Goal: Information Seeking & Learning: Check status

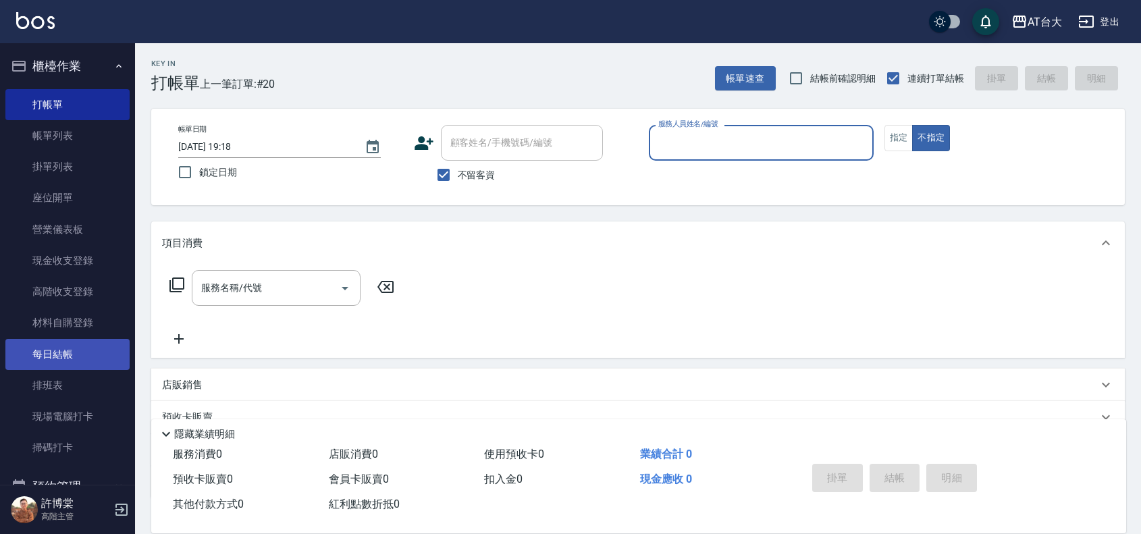
click at [51, 346] on link "每日結帳" at bounding box center [67, 354] width 124 height 31
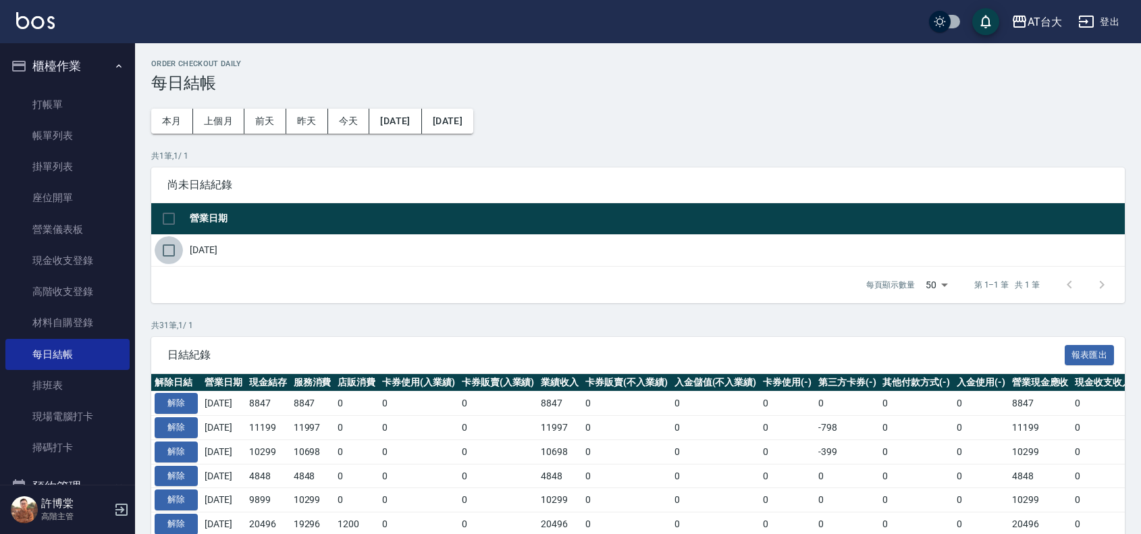
click at [167, 254] on input "checkbox" at bounding box center [169, 250] width 28 height 28
checkbox input "true"
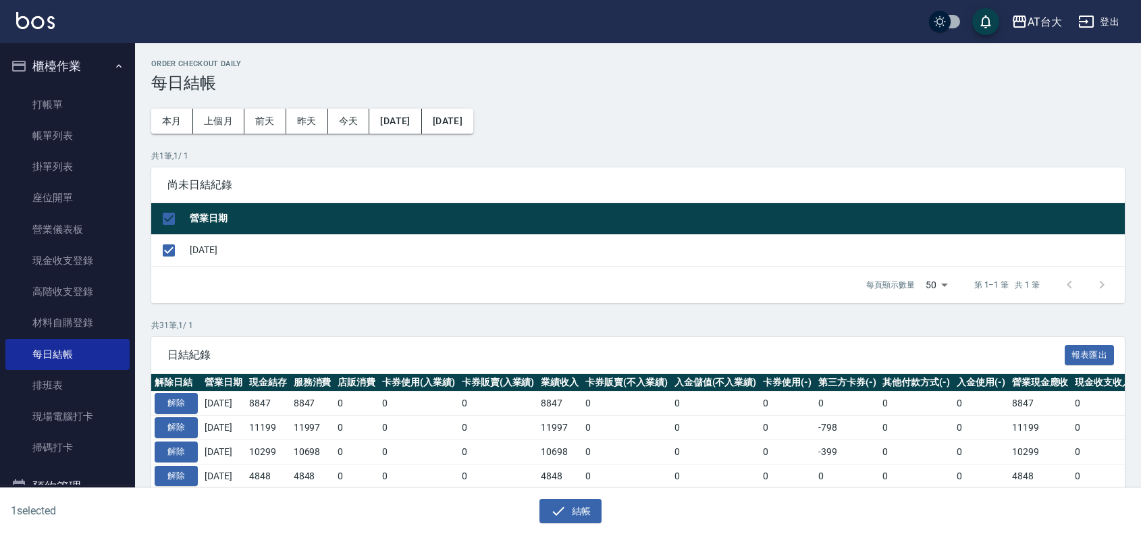
click at [537, 505] on div "結帳" at bounding box center [571, 511] width 554 height 25
click at [544, 508] on button "結帳" at bounding box center [570, 511] width 63 height 25
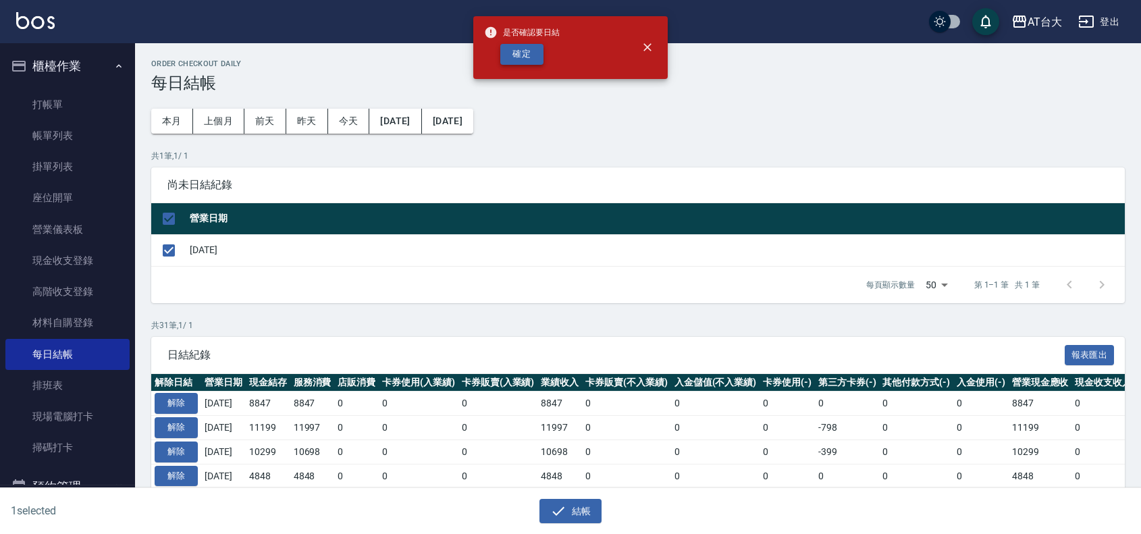
click at [535, 58] on button "確定" at bounding box center [521, 54] width 43 height 21
checkbox input "false"
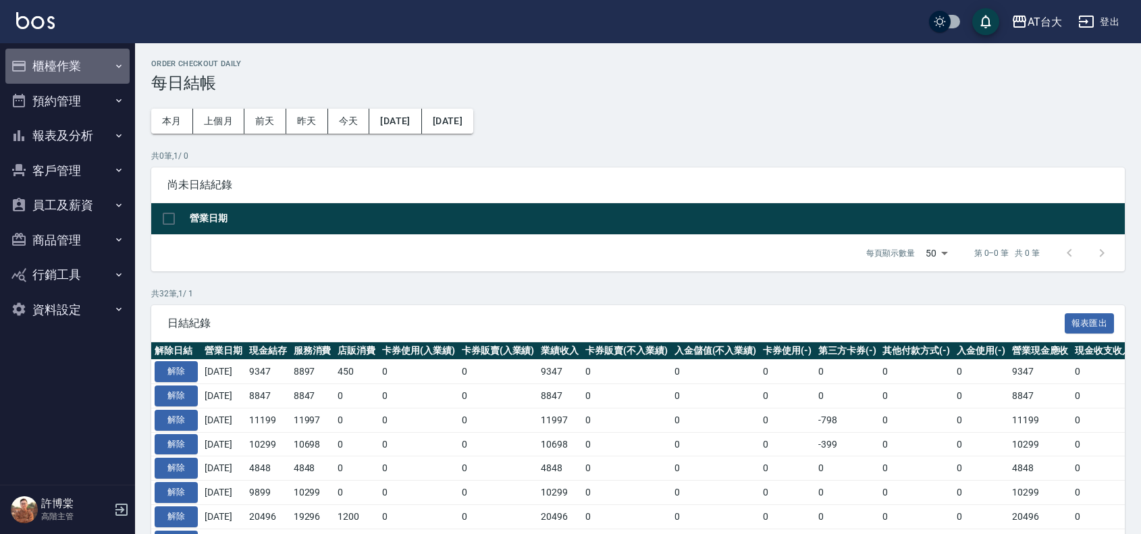
click at [76, 76] on button "櫃檯作業" at bounding box center [67, 66] width 124 height 35
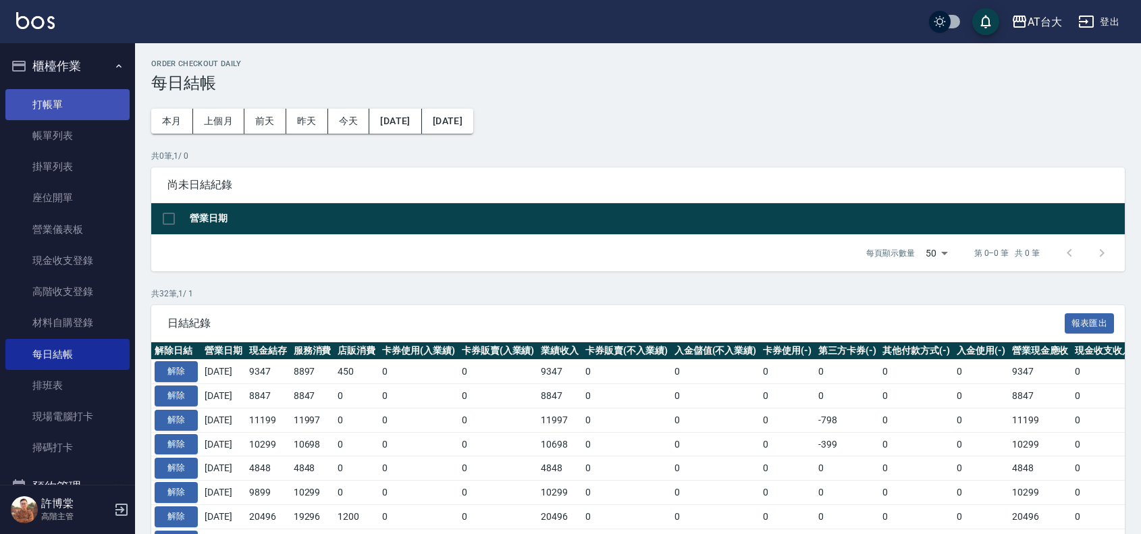
click at [100, 98] on link "打帳單" at bounding box center [67, 104] width 124 height 31
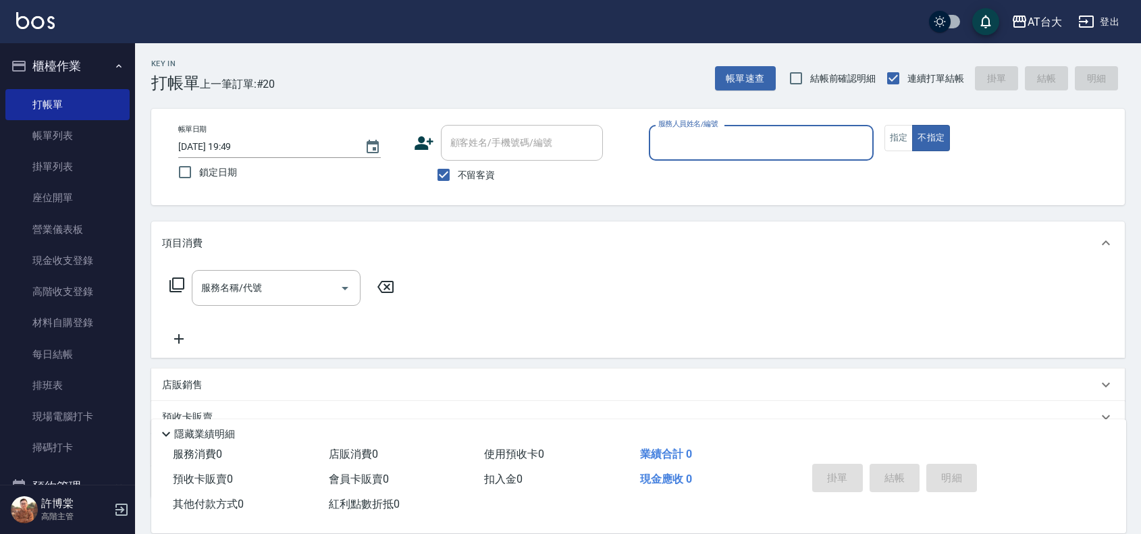
click at [56, 74] on button "櫃檯作業" at bounding box center [67, 66] width 124 height 35
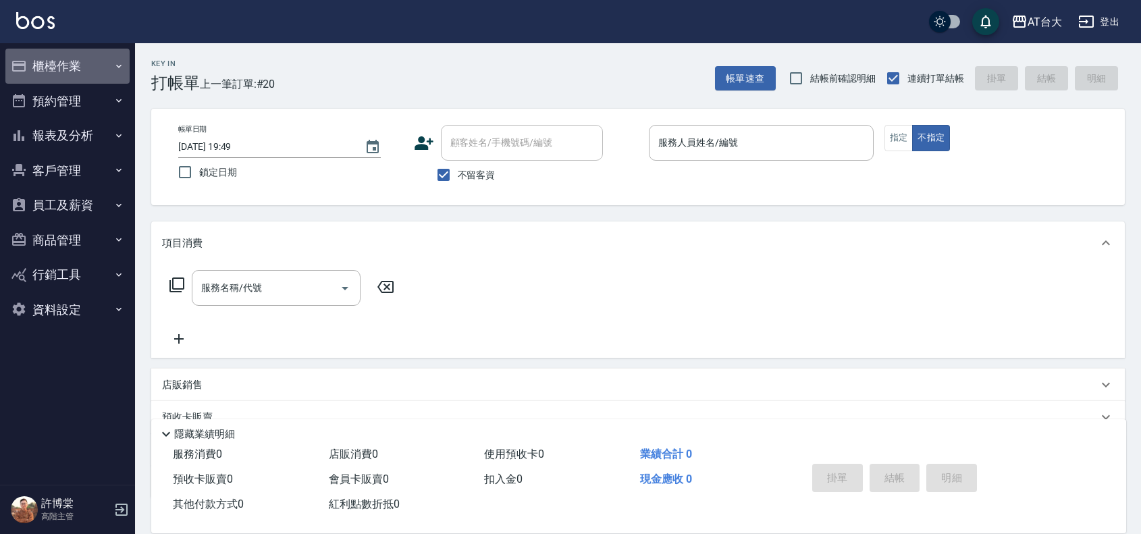
drag, startPoint x: 62, startPoint y: 74, endPoint x: 81, endPoint y: 107, distance: 37.5
click at [63, 75] on button "櫃檯作業" at bounding box center [67, 66] width 124 height 35
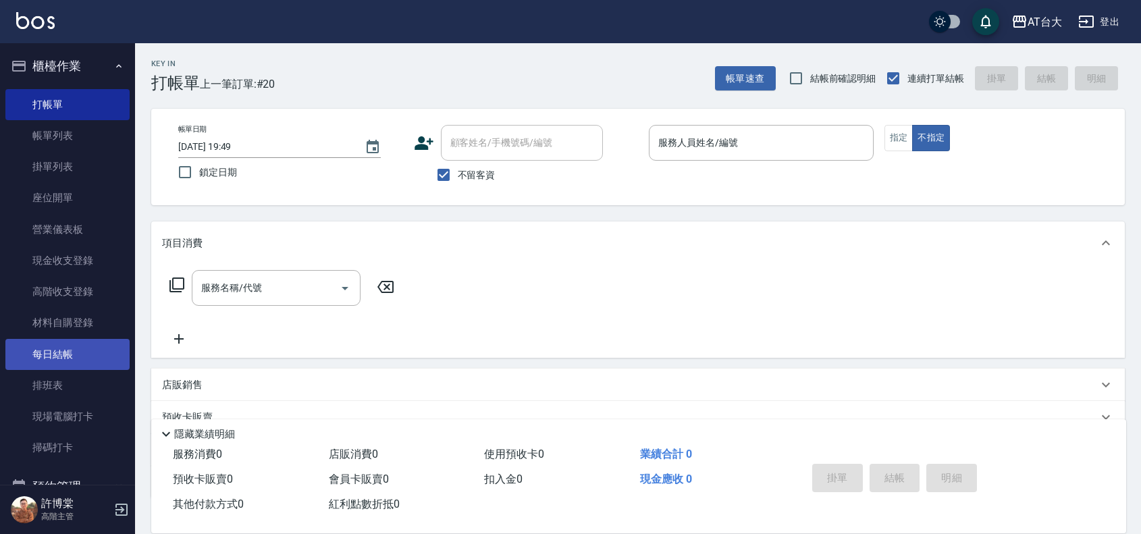
click at [99, 352] on link "每日結帳" at bounding box center [67, 354] width 124 height 31
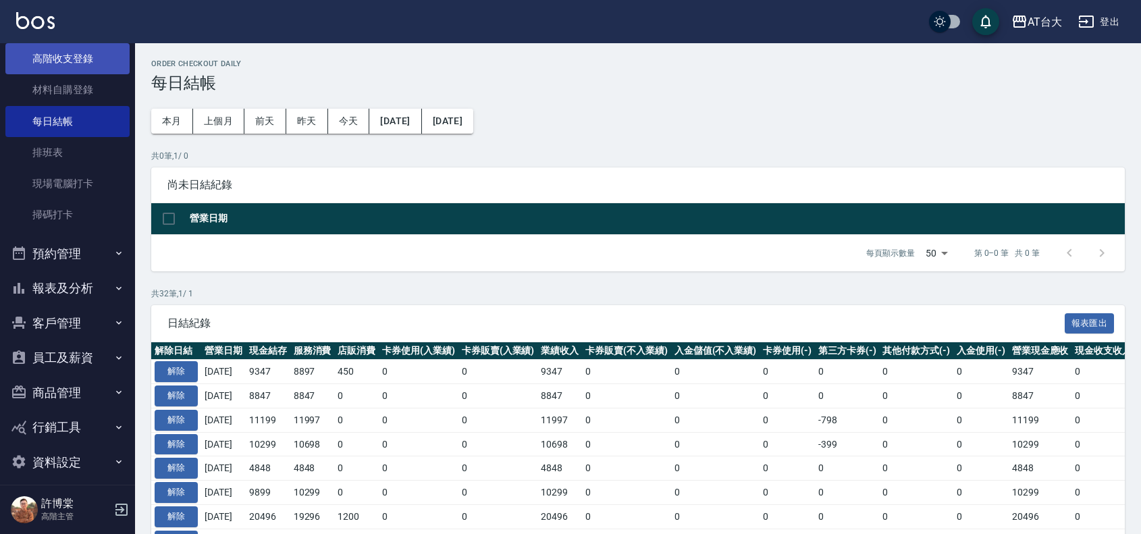
scroll to position [244, 0]
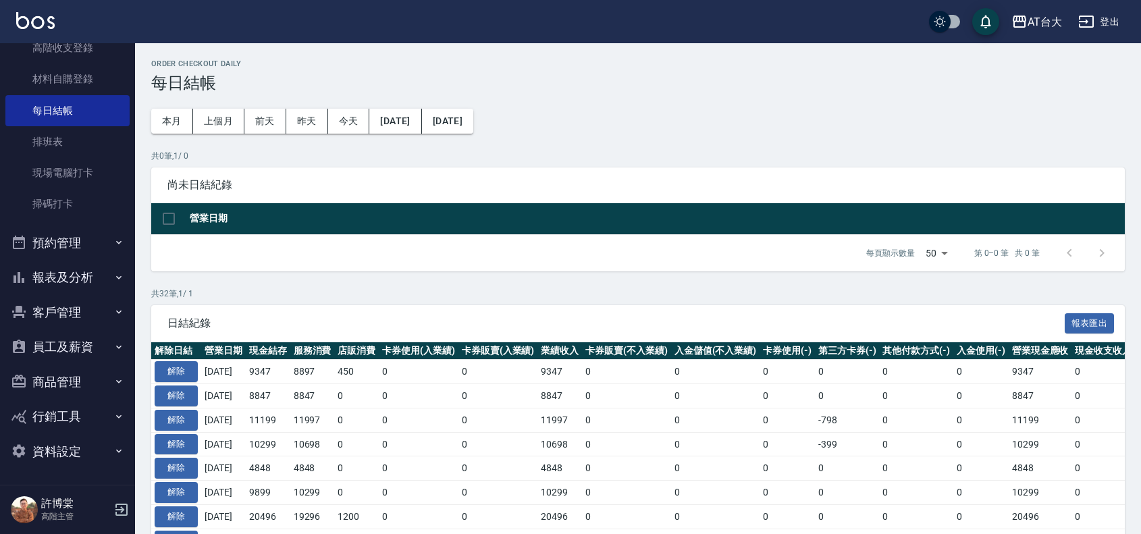
click at [81, 281] on button "報表及分析" at bounding box center [67, 277] width 124 height 35
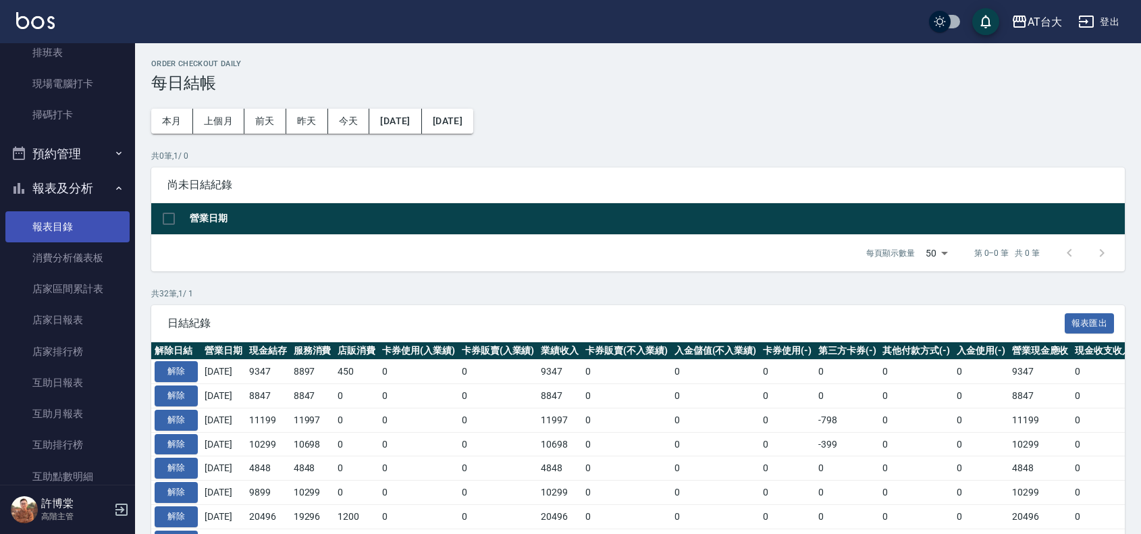
scroll to position [497, 0]
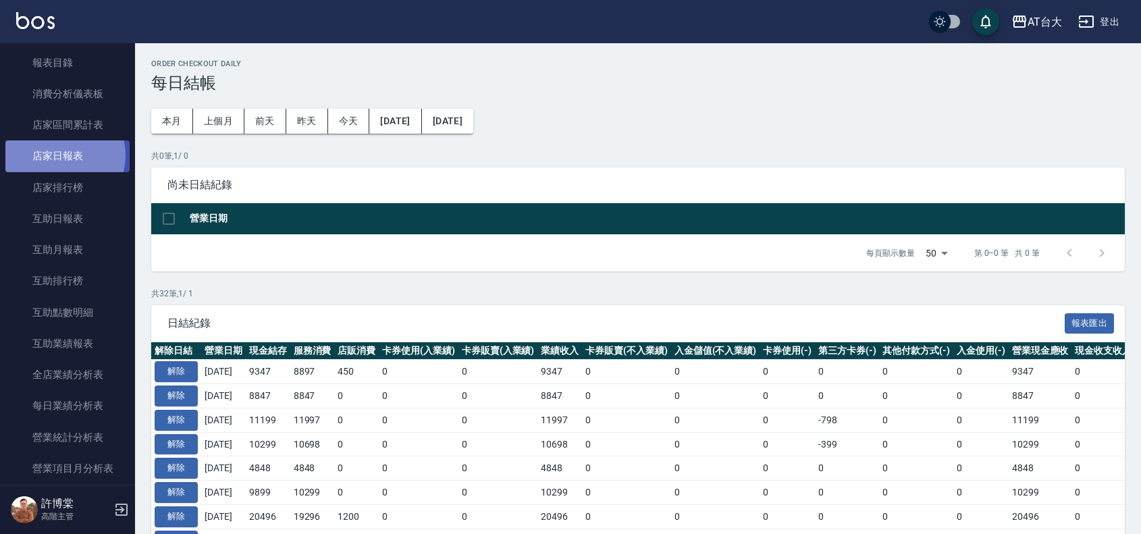
click at [59, 155] on link "店家日報表" at bounding box center [67, 155] width 124 height 31
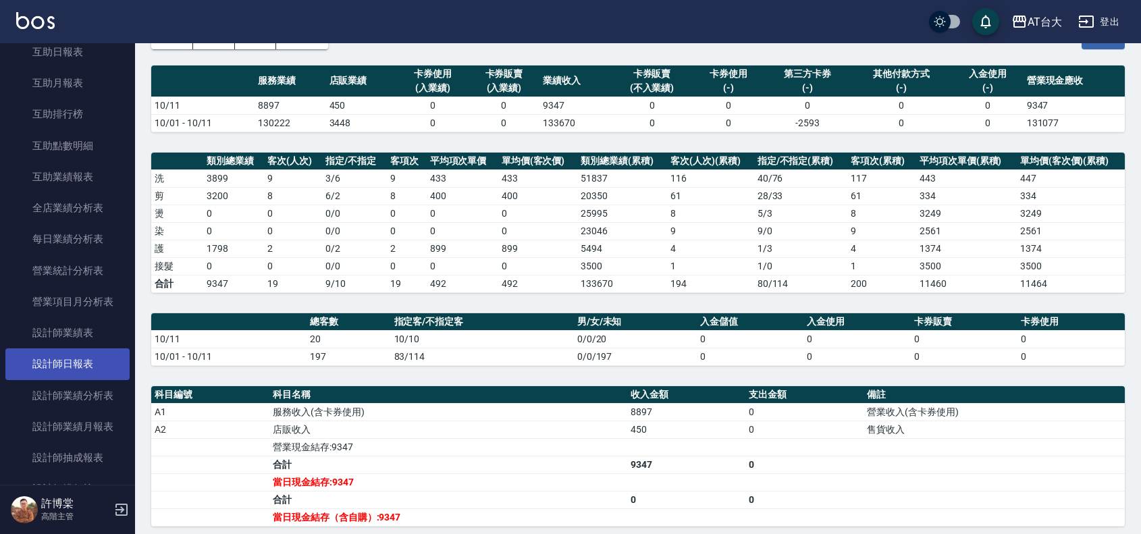
scroll to position [666, 0]
click at [73, 362] on link "設計師日報表" at bounding box center [67, 361] width 124 height 31
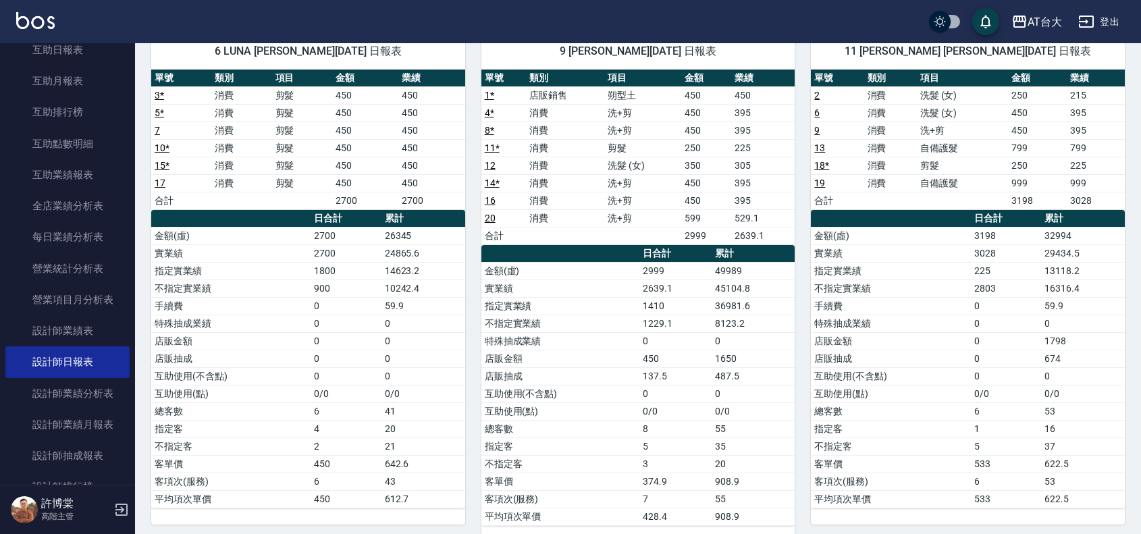
scroll to position [113, 0]
